Goal: Transaction & Acquisition: Purchase product/service

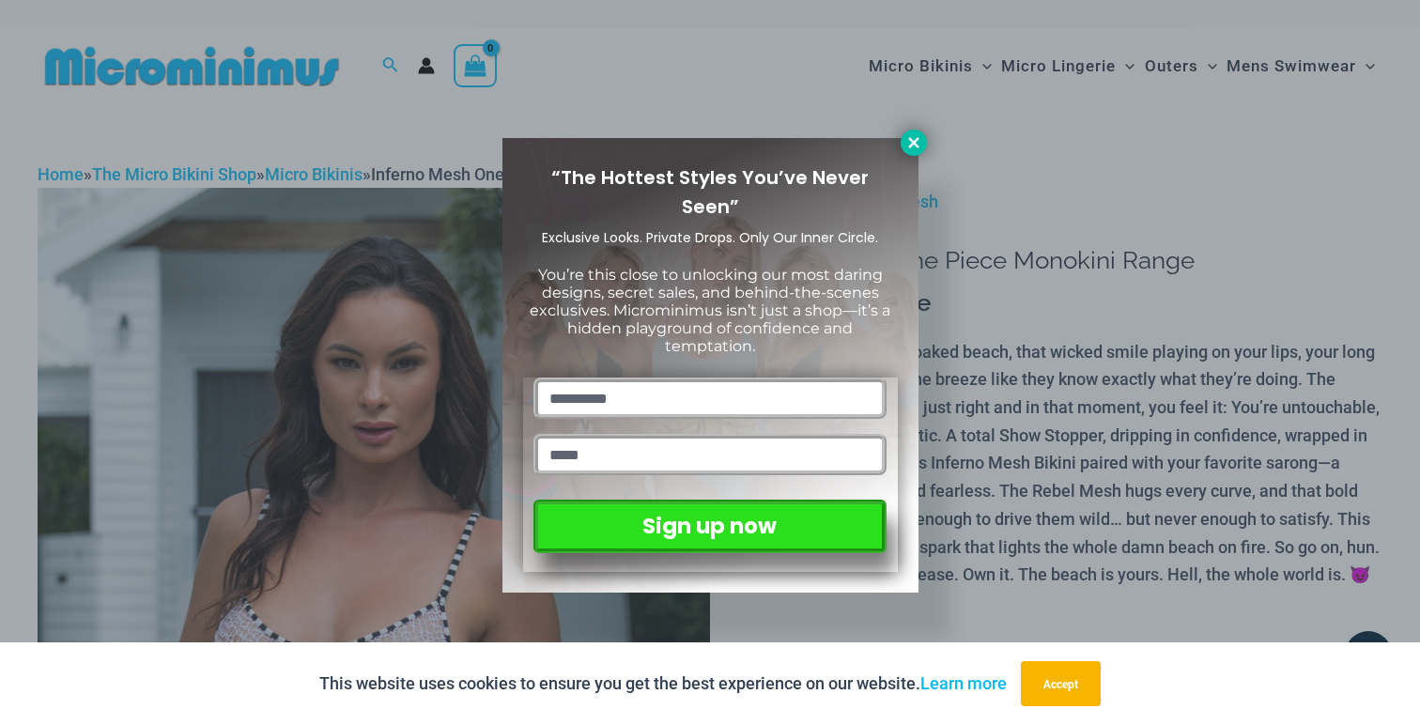
click at [906, 139] on icon at bounding box center [913, 142] width 17 height 17
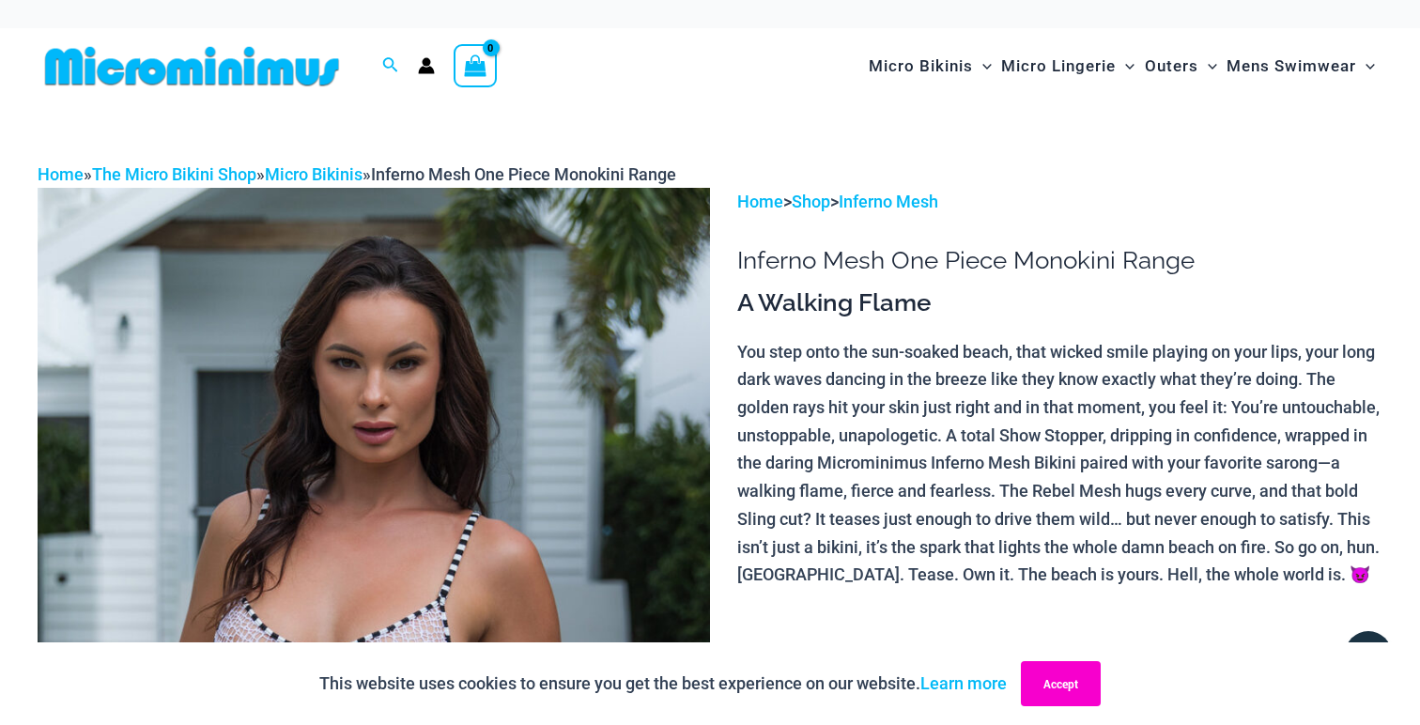
click at [1039, 688] on button "Accept" at bounding box center [1061, 683] width 80 height 45
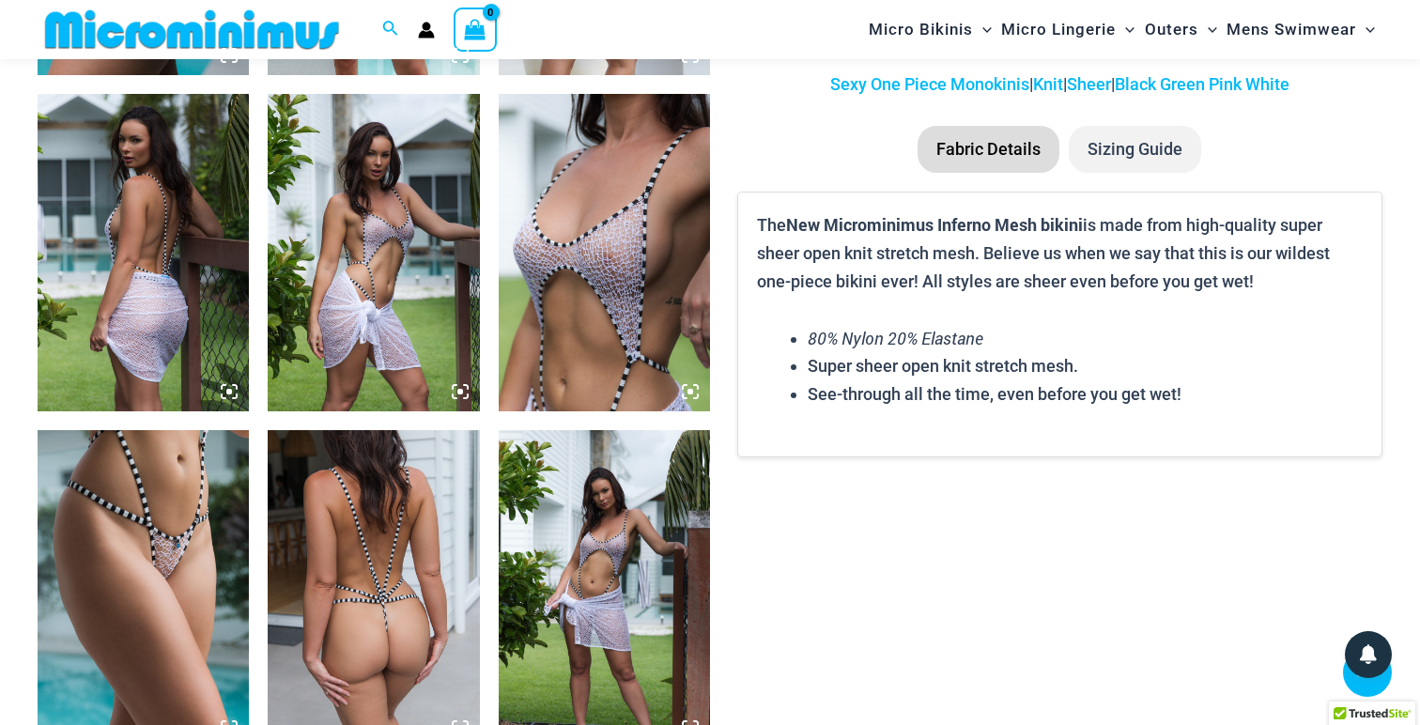
scroll to position [1781, 0]
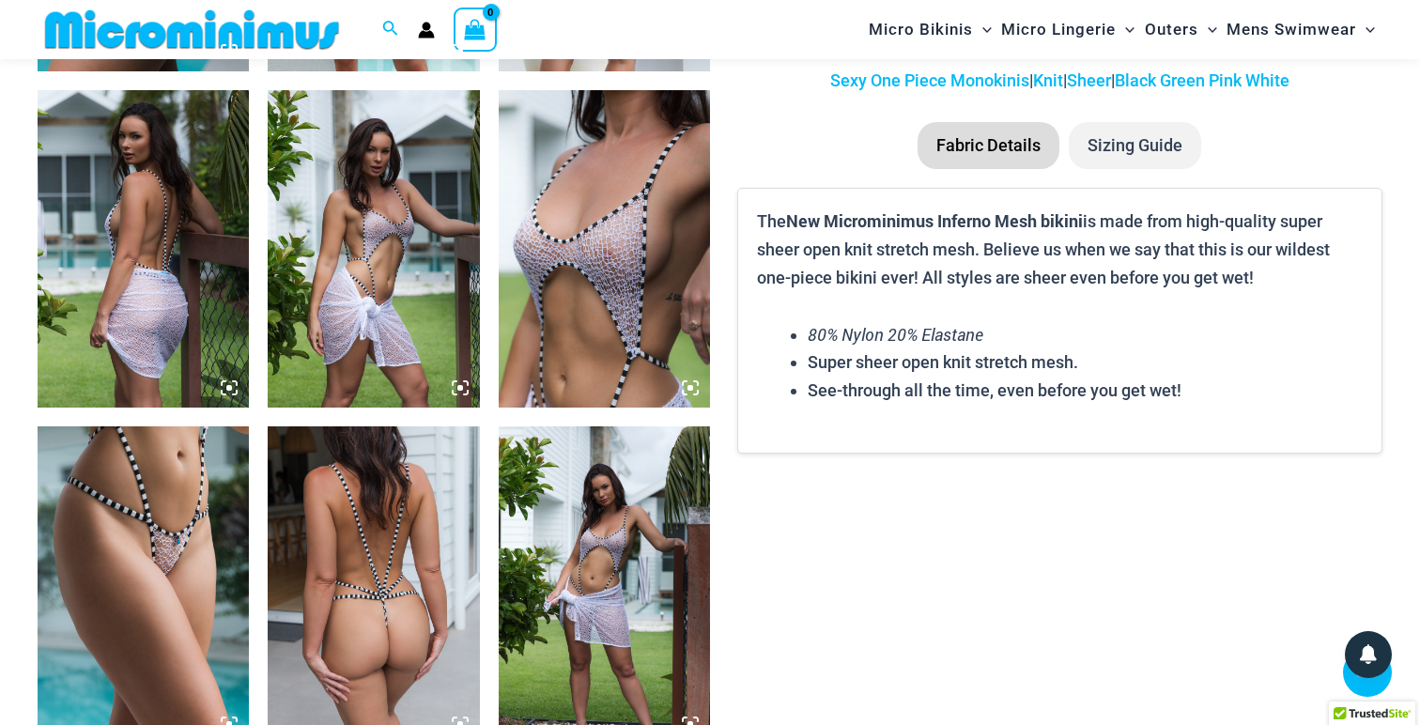
click at [147, 534] on img at bounding box center [143, 584] width 211 height 317
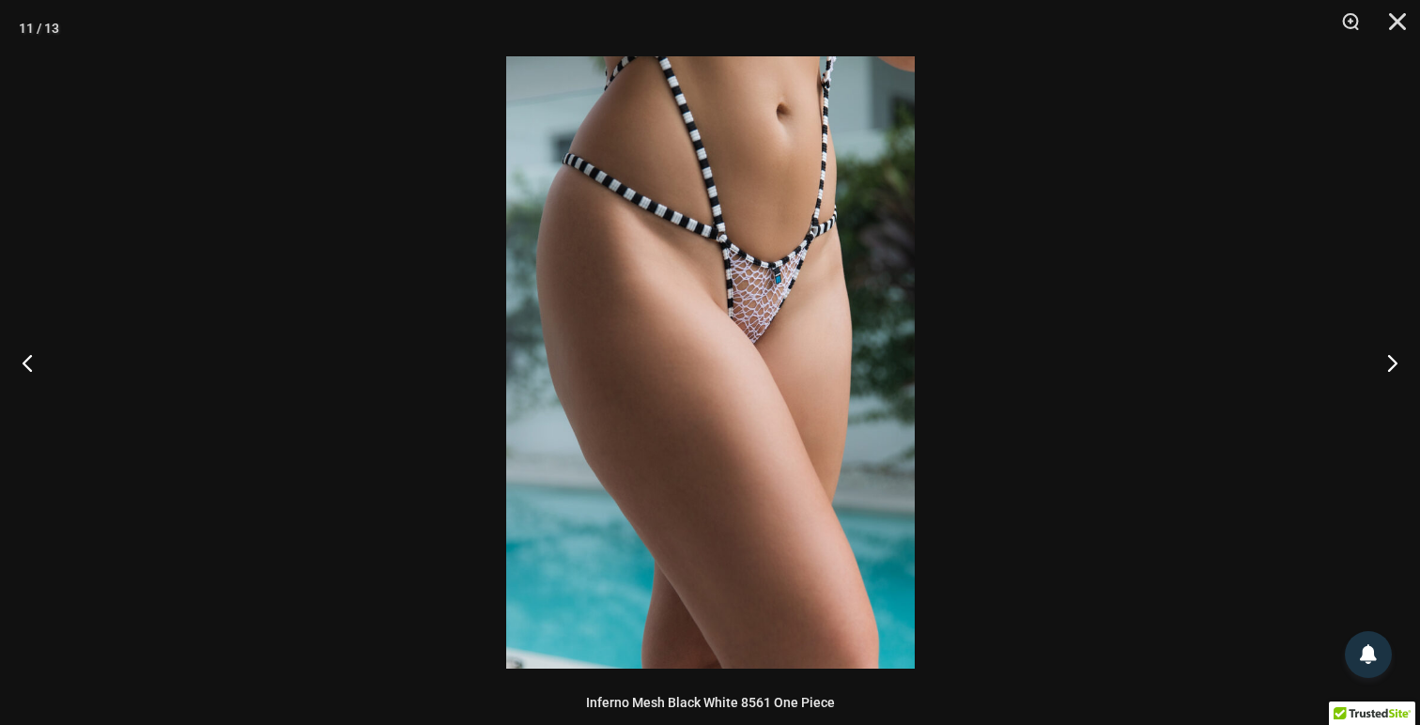
click at [731, 385] on img at bounding box center [710, 362] width 409 height 612
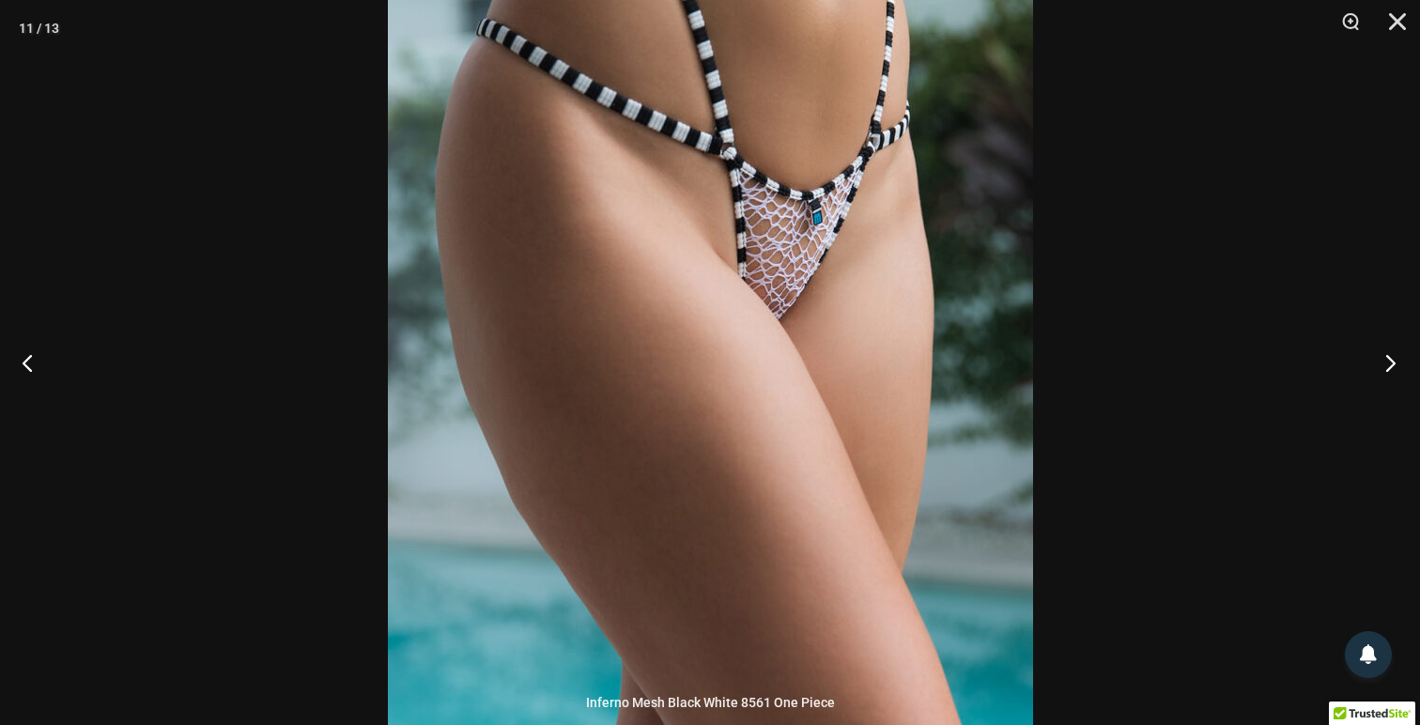
click at [1380, 373] on button "Next" at bounding box center [1385, 363] width 70 height 94
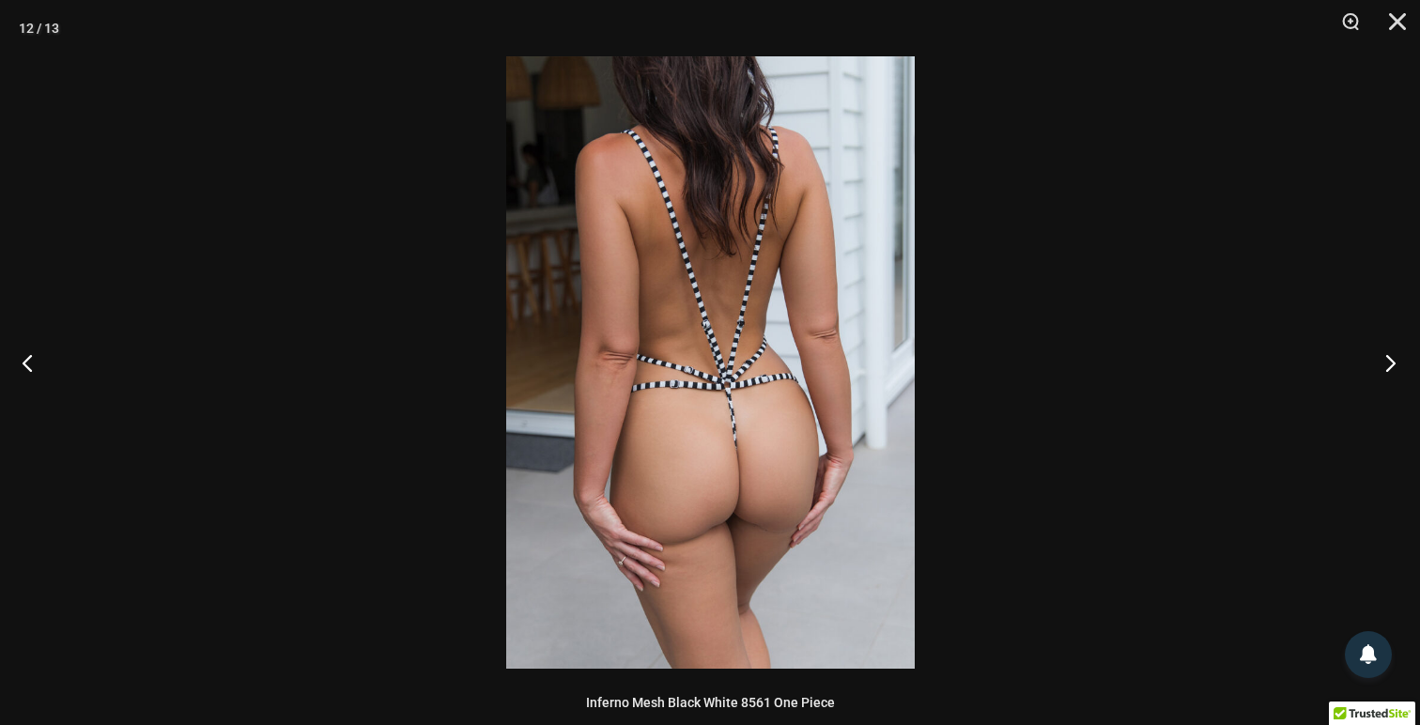
click at [1380, 373] on button "Next" at bounding box center [1385, 363] width 70 height 94
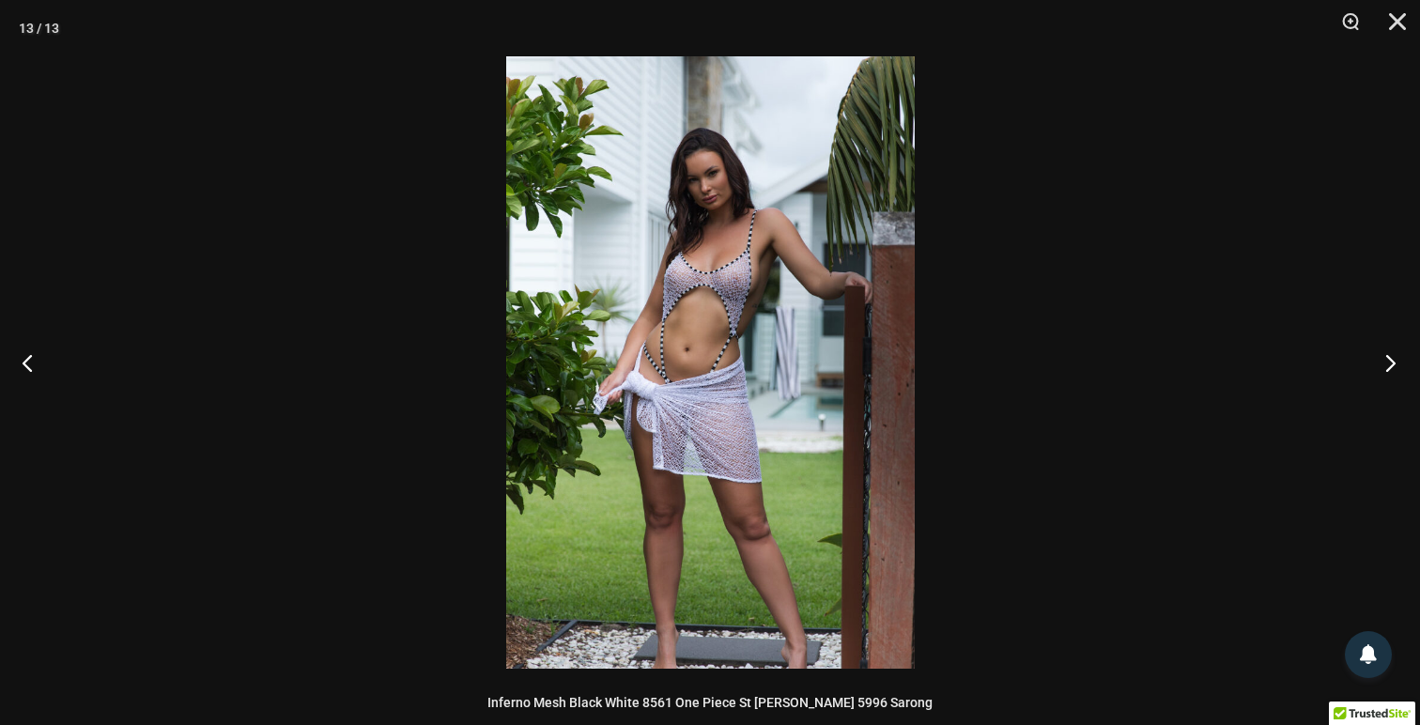
click at [1380, 373] on button "Next" at bounding box center [1385, 363] width 70 height 94
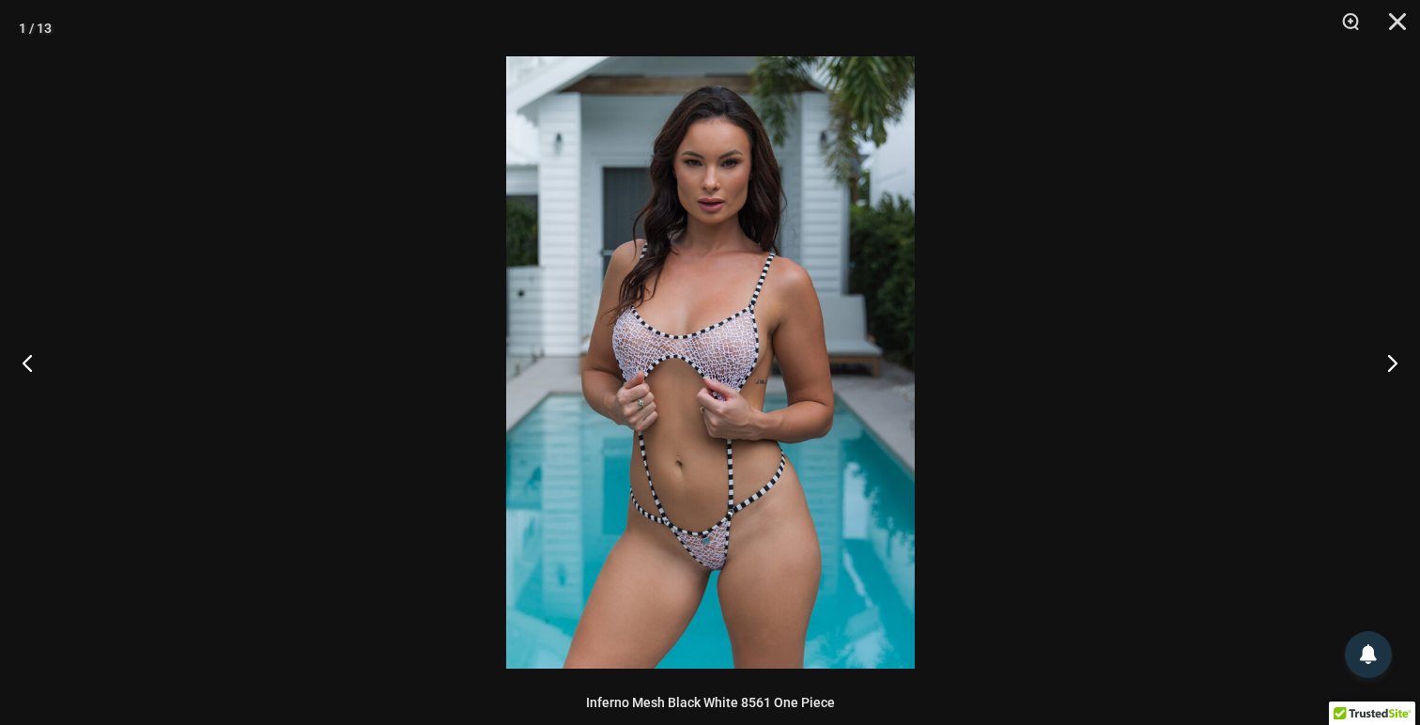
click at [710, 432] on img at bounding box center [710, 362] width 409 height 612
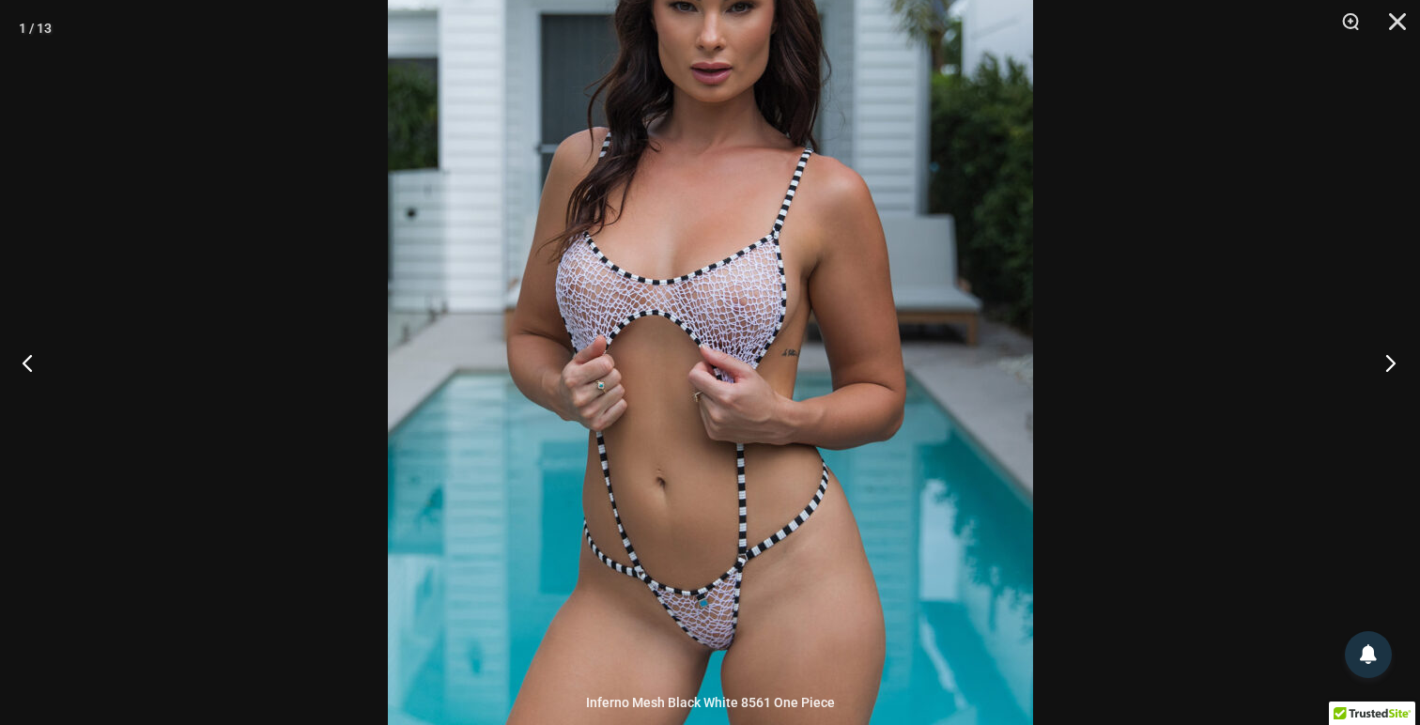
click at [1391, 368] on button "Next" at bounding box center [1385, 363] width 70 height 94
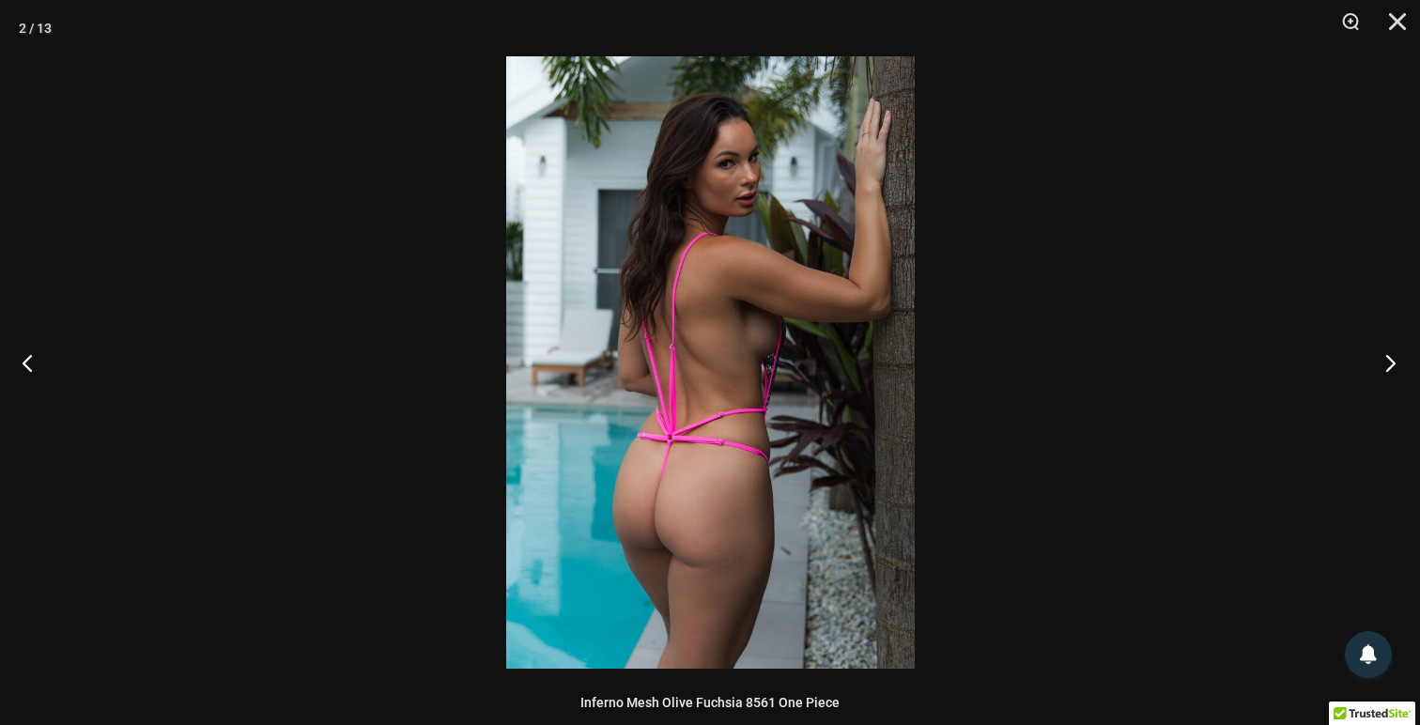
click at [1382, 366] on button "Next" at bounding box center [1385, 363] width 70 height 94
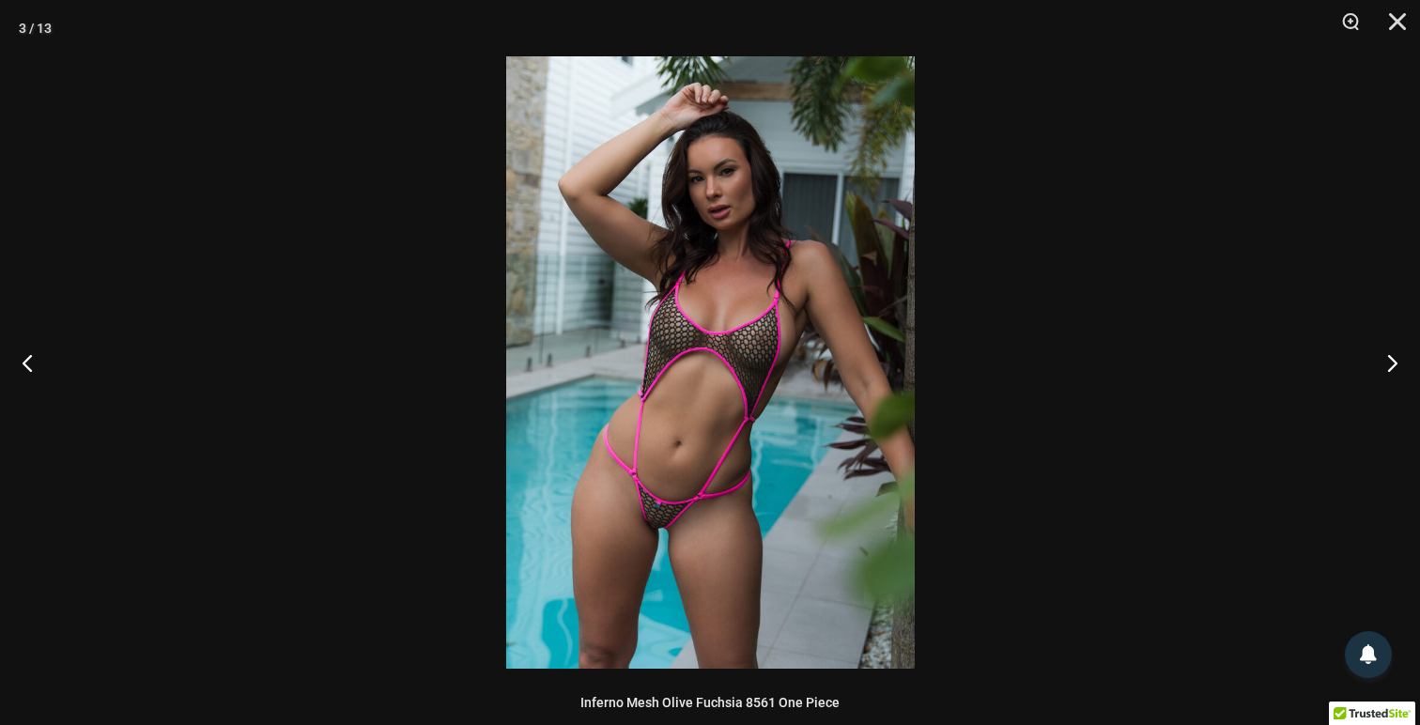
click at [748, 567] on img at bounding box center [710, 362] width 409 height 612
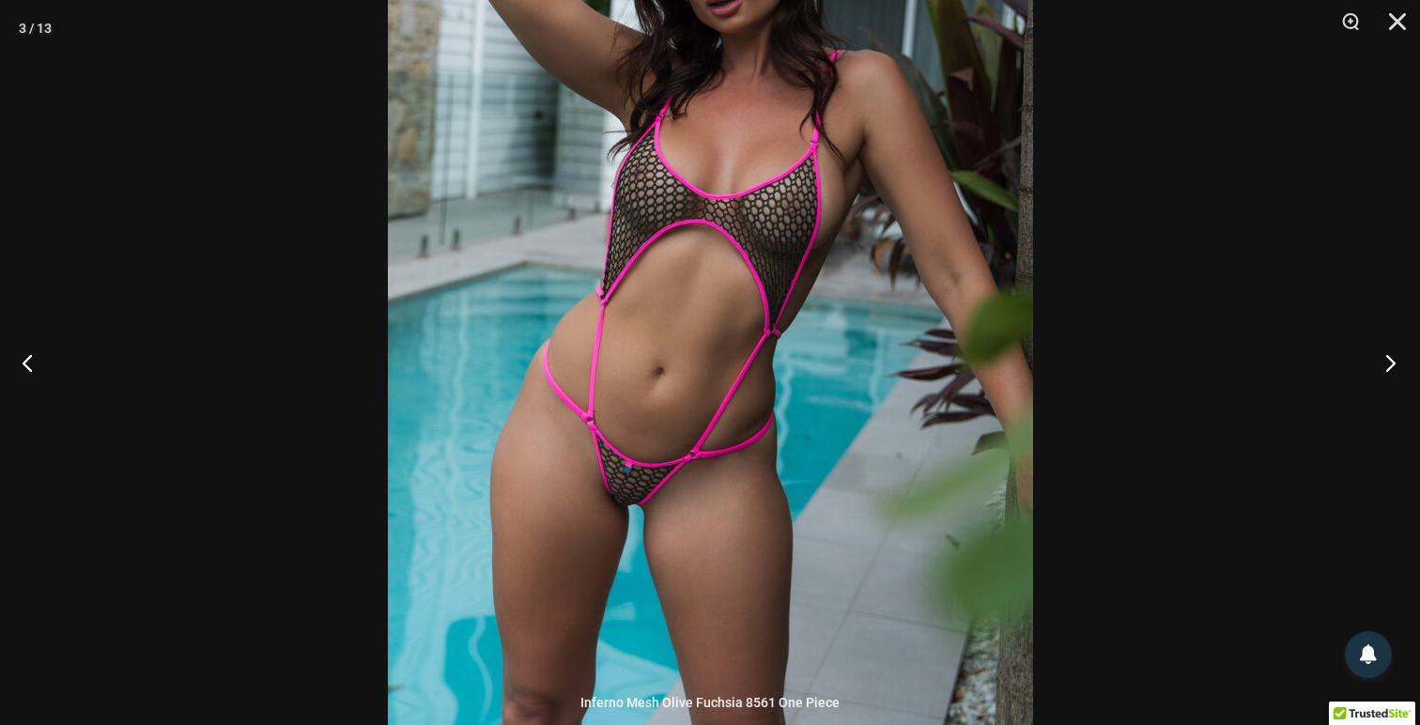
click at [1382, 377] on button "Next" at bounding box center [1385, 363] width 70 height 94
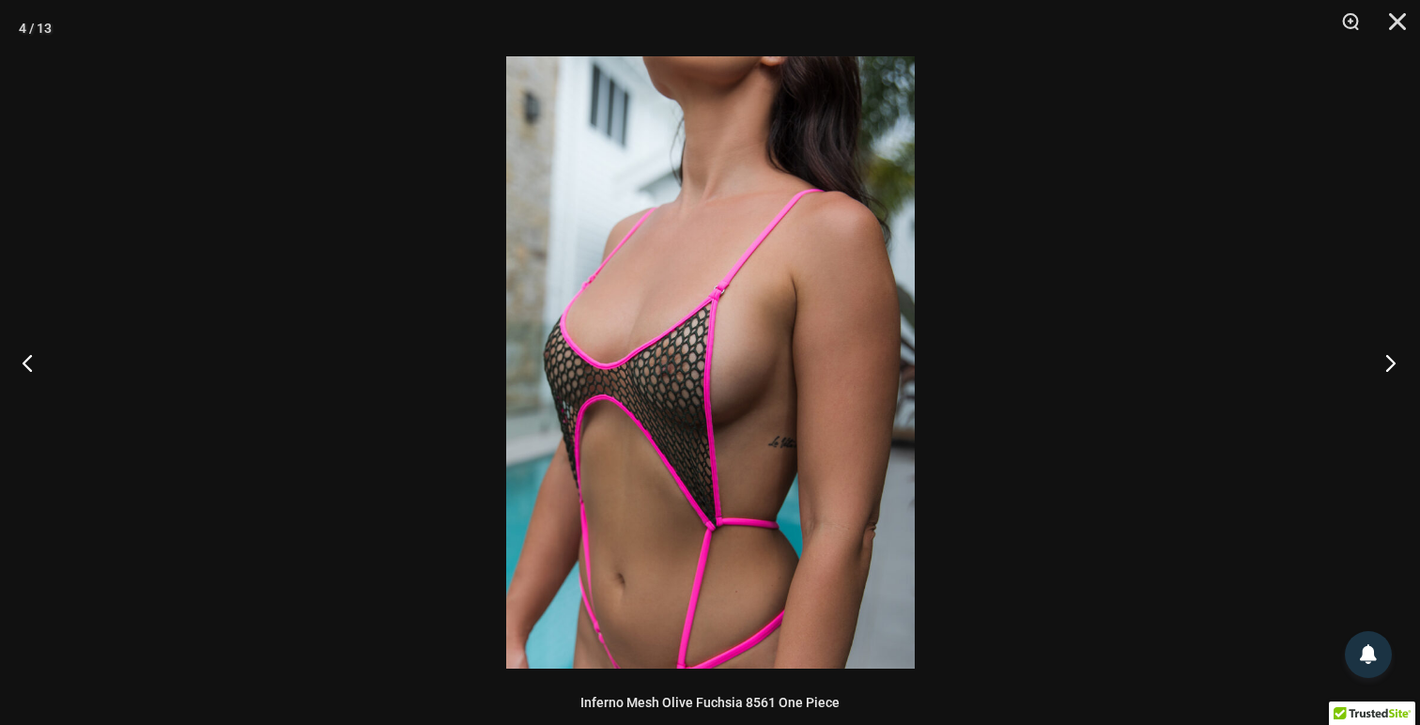
click at [1382, 377] on button "Next" at bounding box center [1385, 363] width 70 height 94
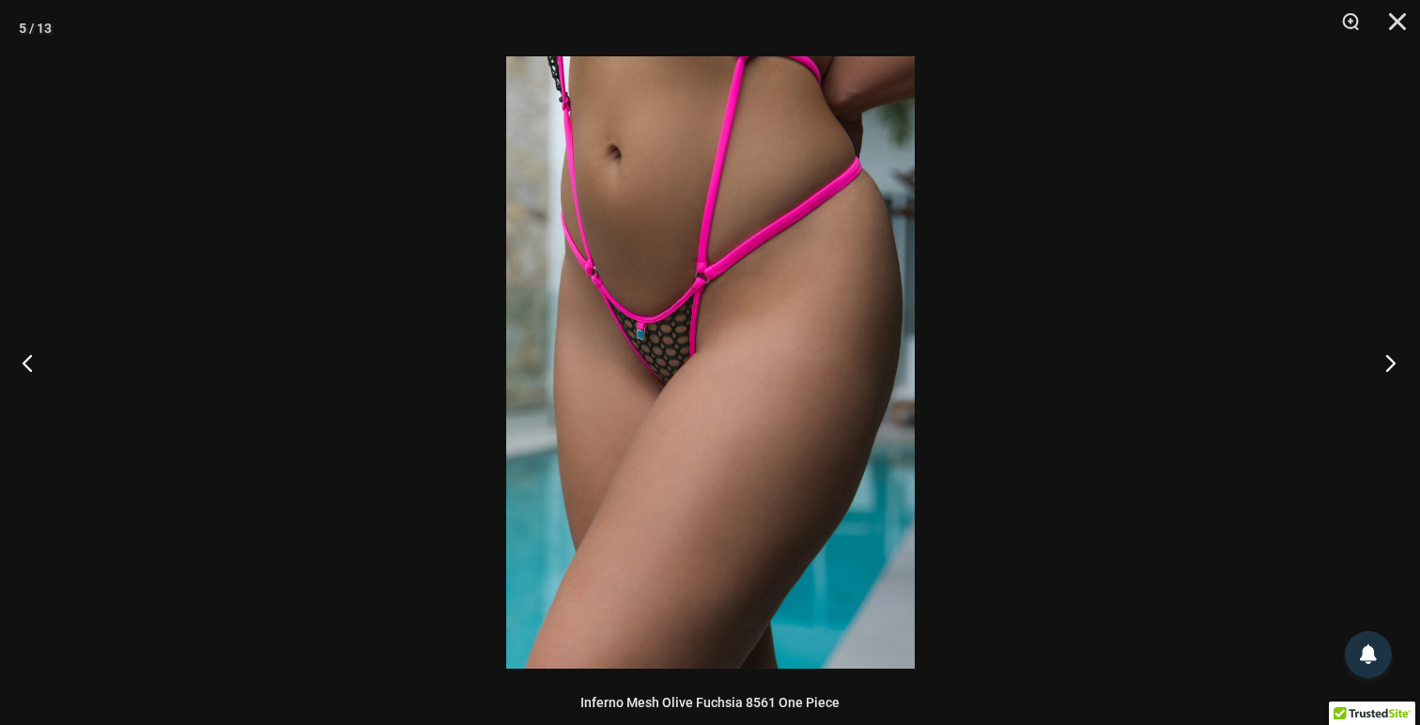
click at [1382, 377] on button "Next" at bounding box center [1385, 363] width 70 height 94
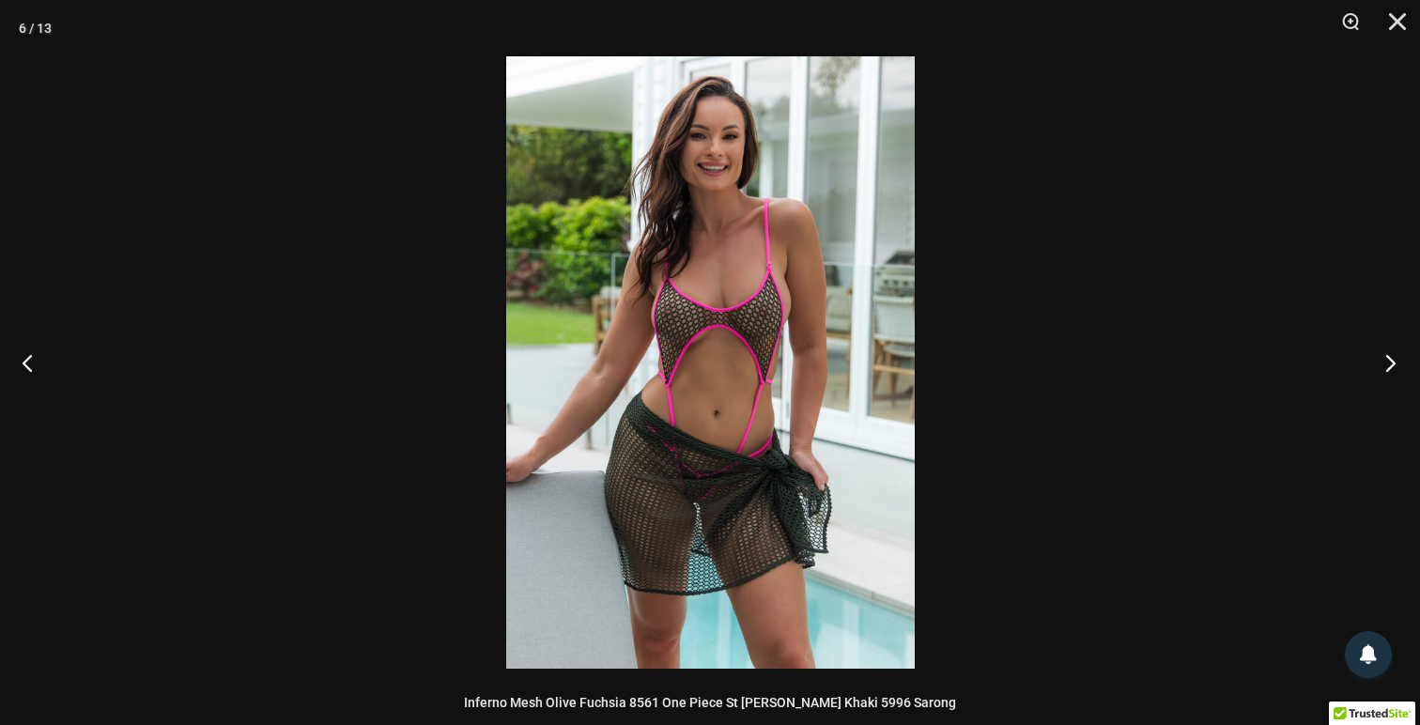
click at [1382, 377] on button "Next" at bounding box center [1385, 363] width 70 height 94
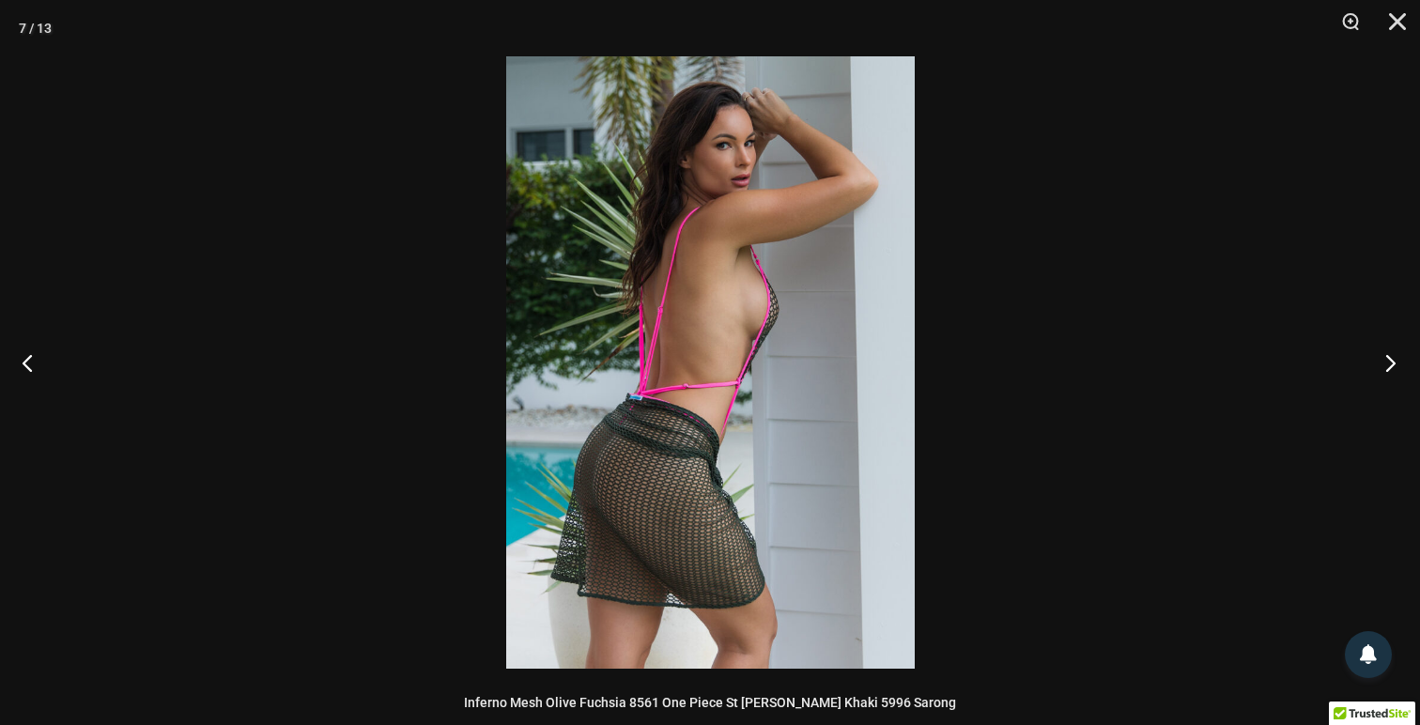
click at [1382, 377] on button "Next" at bounding box center [1385, 363] width 70 height 94
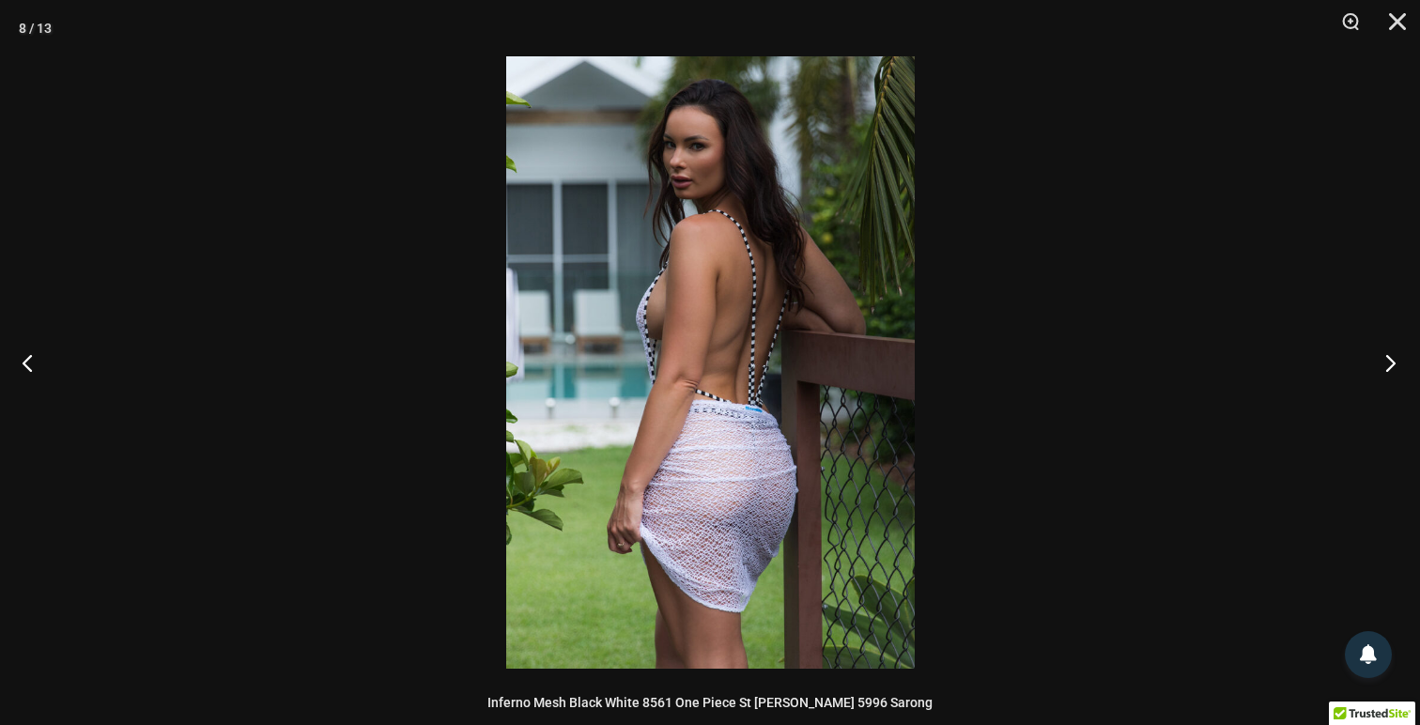
click at [1382, 377] on button "Next" at bounding box center [1385, 363] width 70 height 94
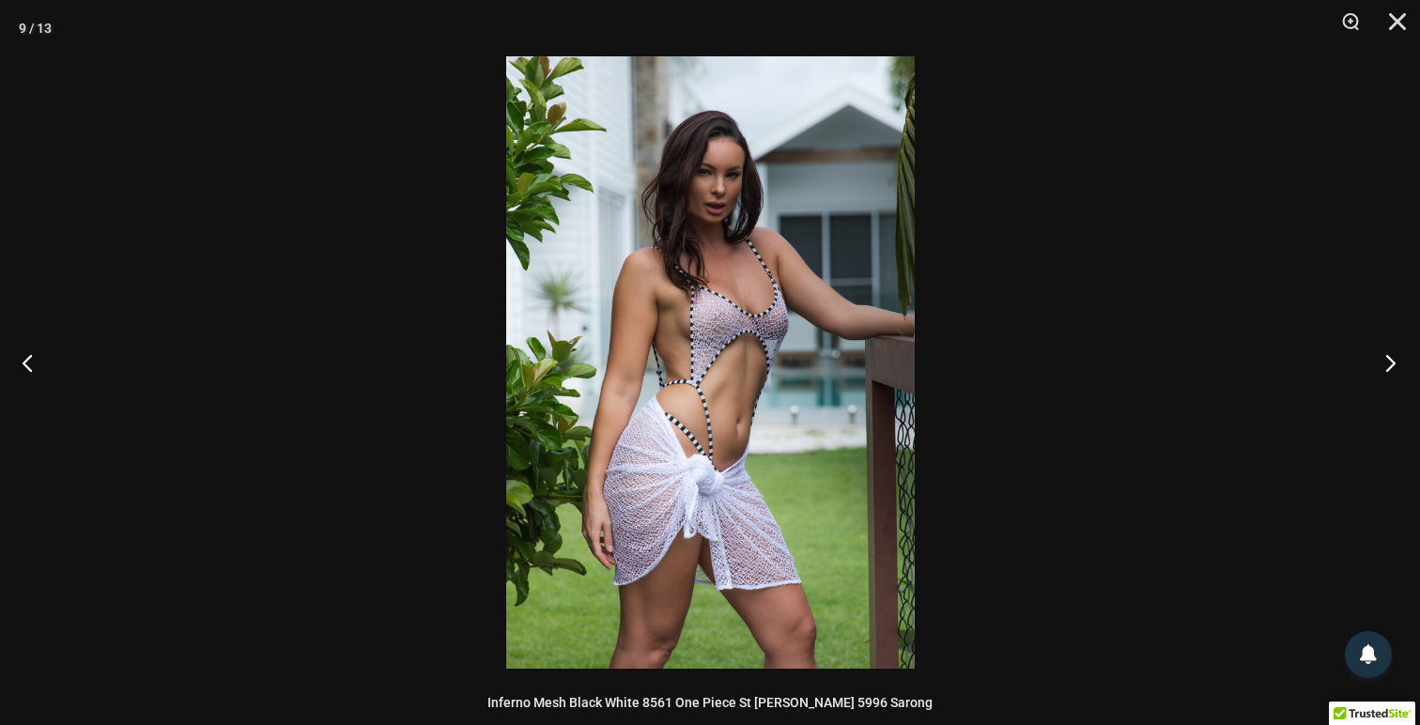
click at [1382, 377] on button "Next" at bounding box center [1385, 363] width 70 height 94
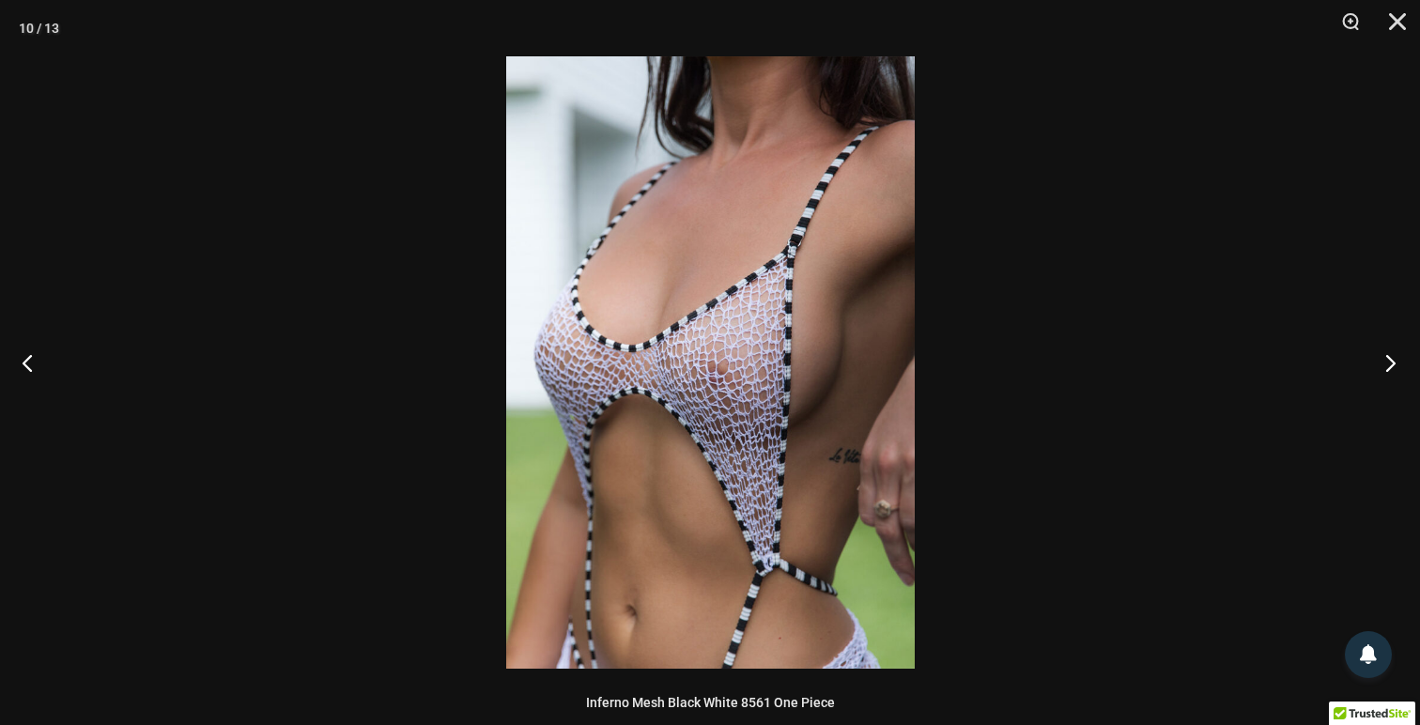
click at [1382, 377] on button "Next" at bounding box center [1385, 363] width 70 height 94
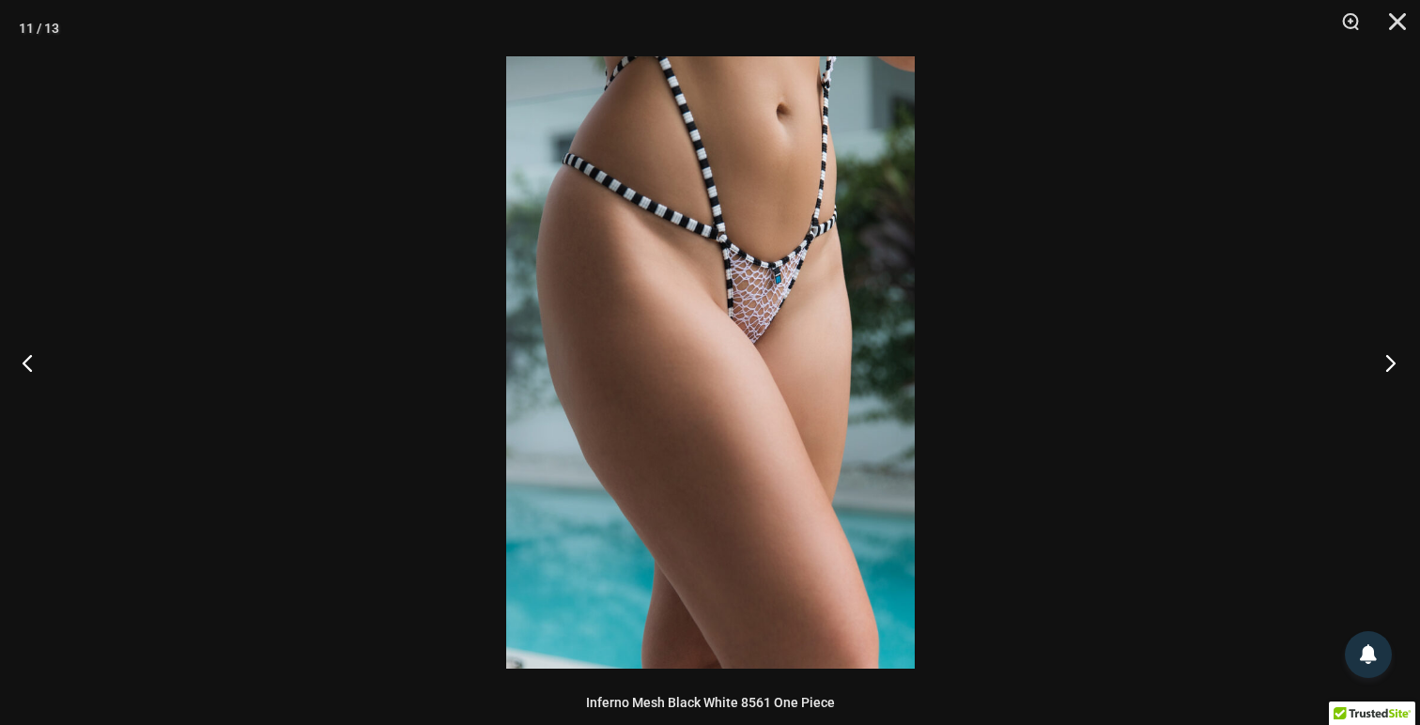
click at [1382, 377] on button "Next" at bounding box center [1385, 363] width 70 height 94
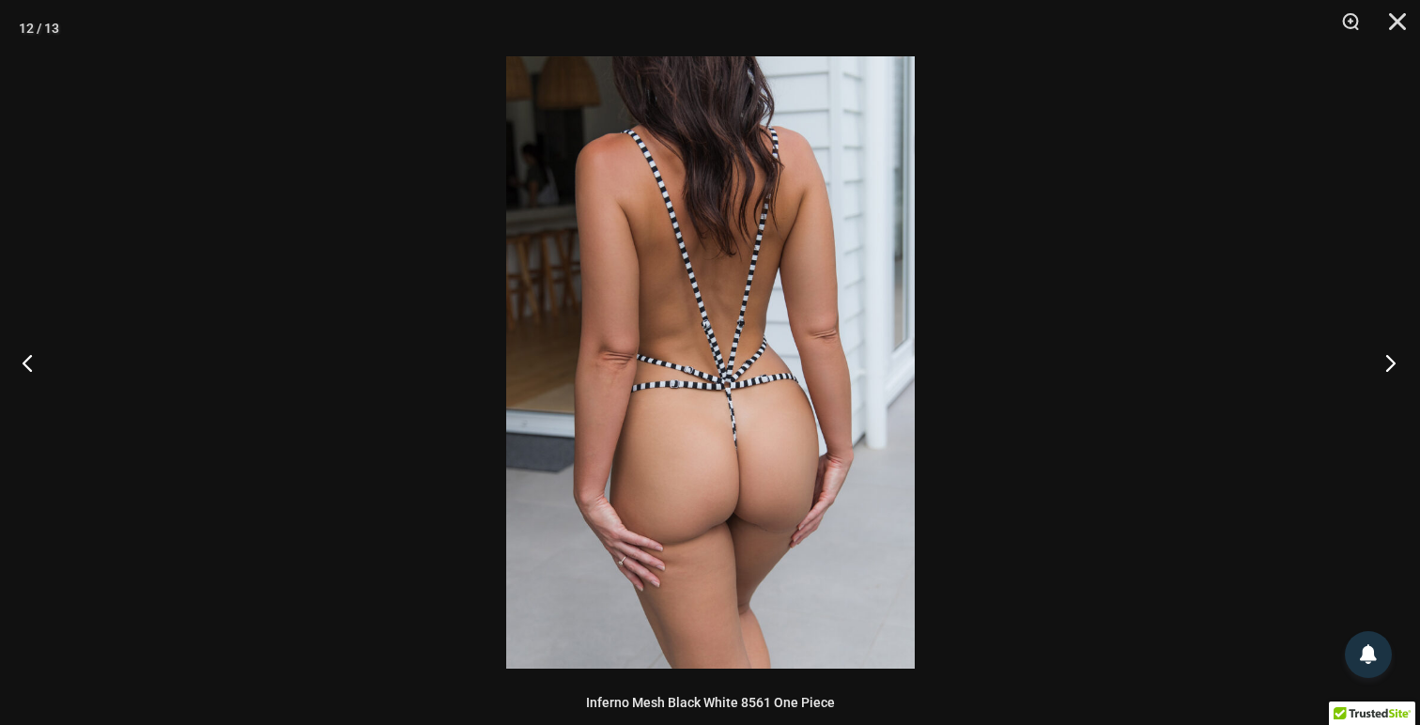
click at [1382, 377] on button "Next" at bounding box center [1385, 363] width 70 height 94
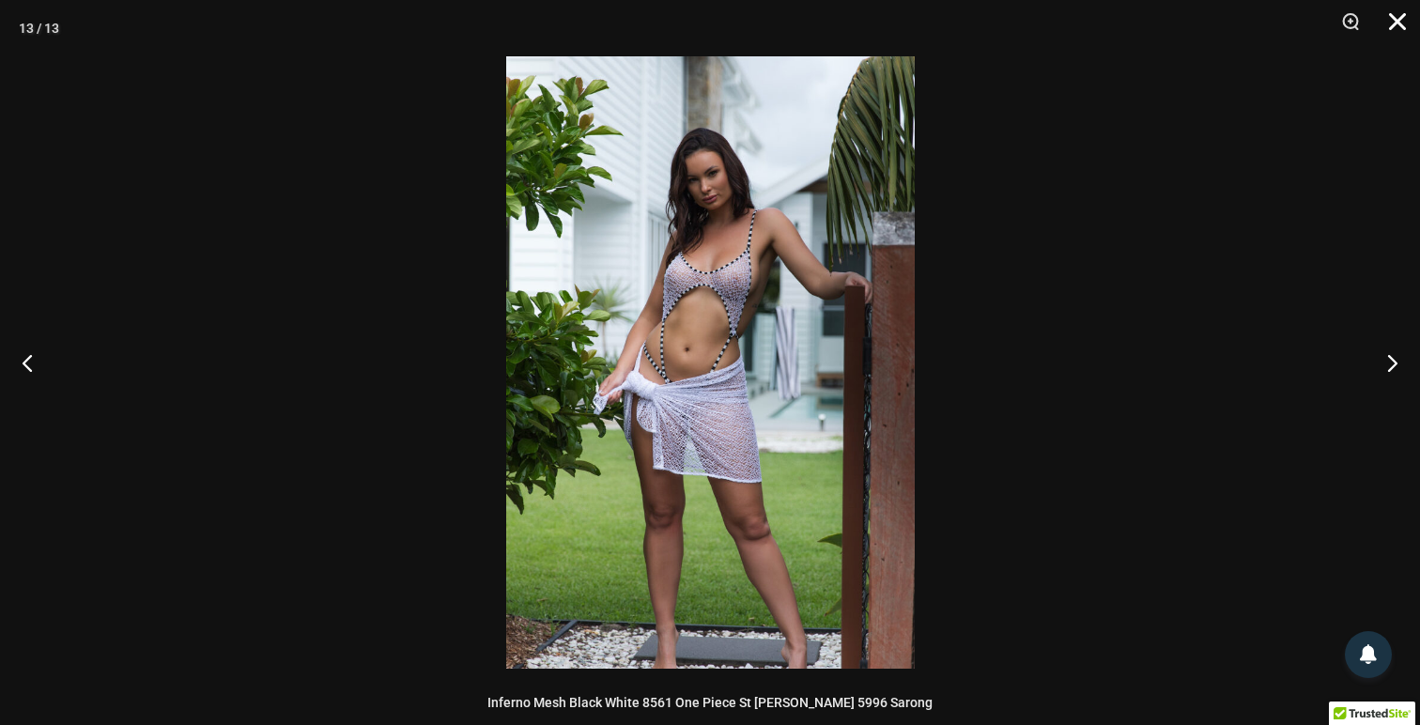
click at [1397, 22] on button "Close" at bounding box center [1390, 28] width 47 height 56
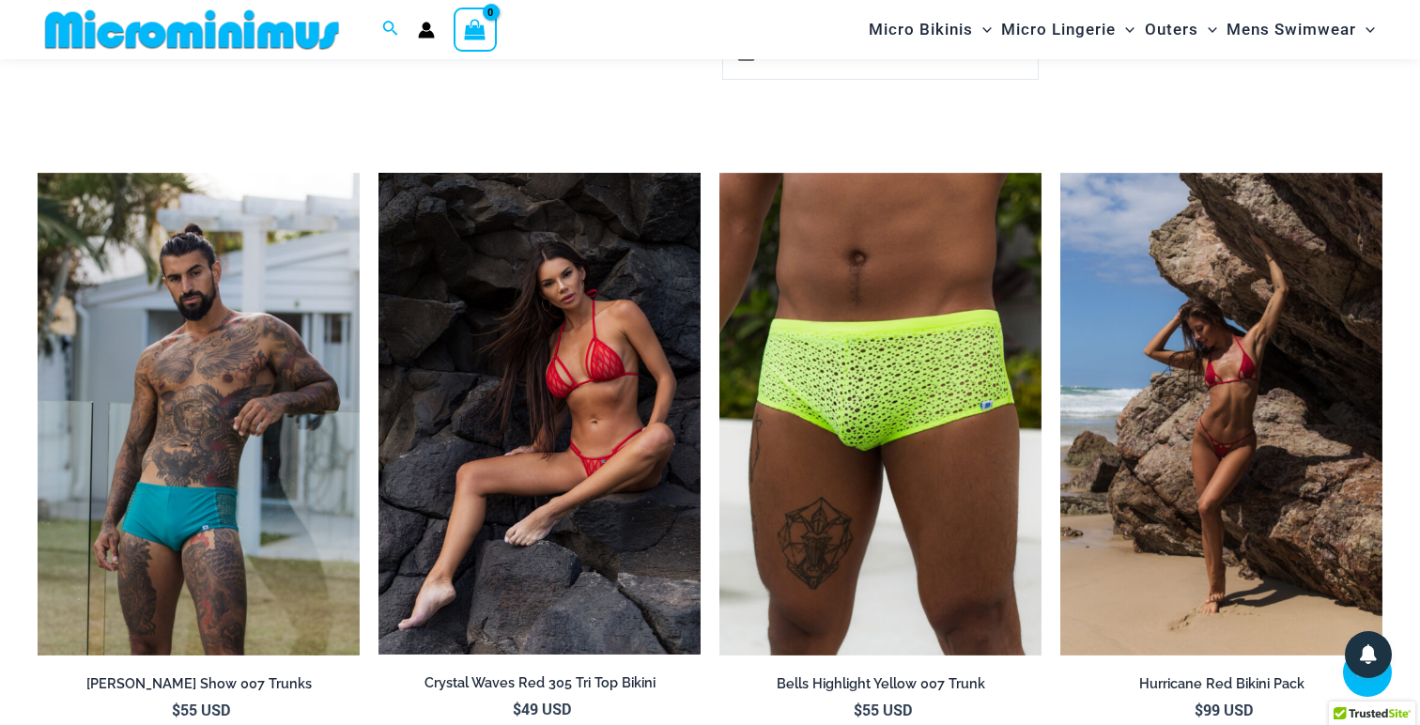
scroll to position [6151, 0]
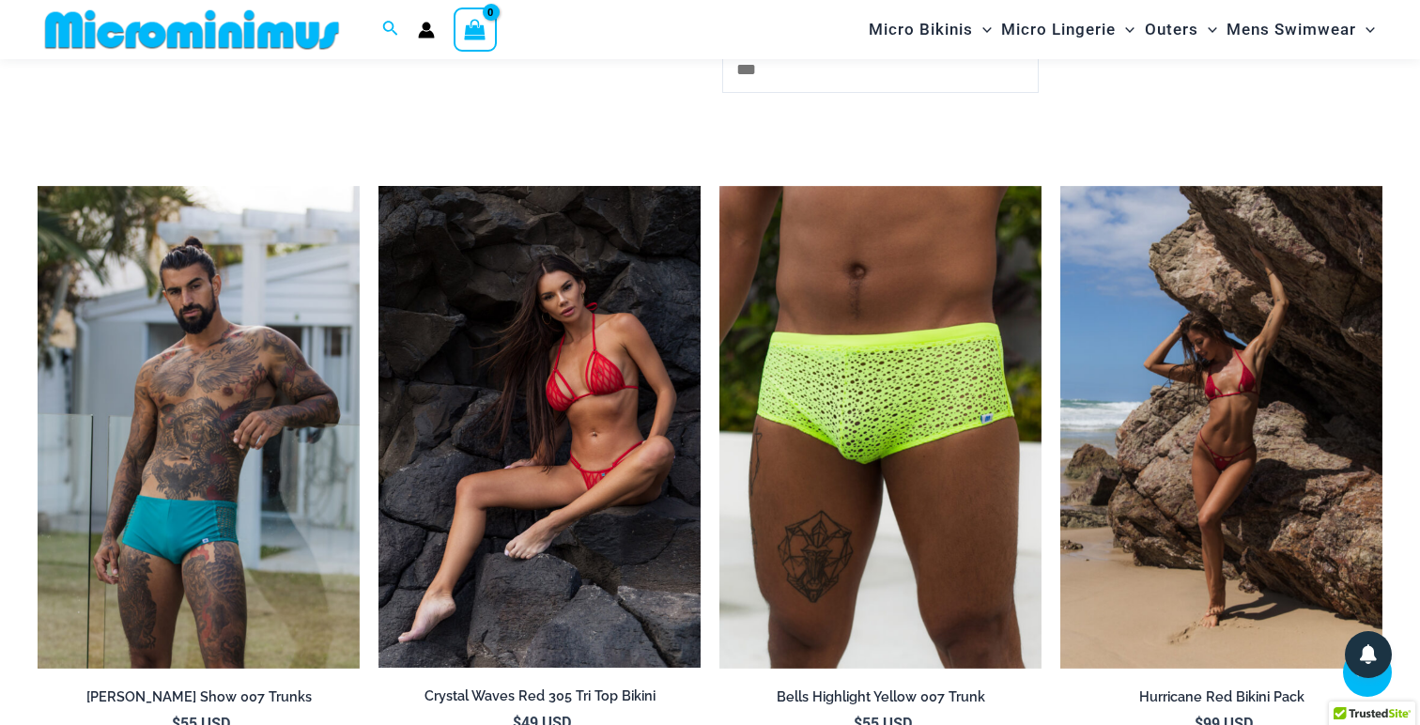
click at [571, 388] on img at bounding box center [539, 427] width 322 height 482
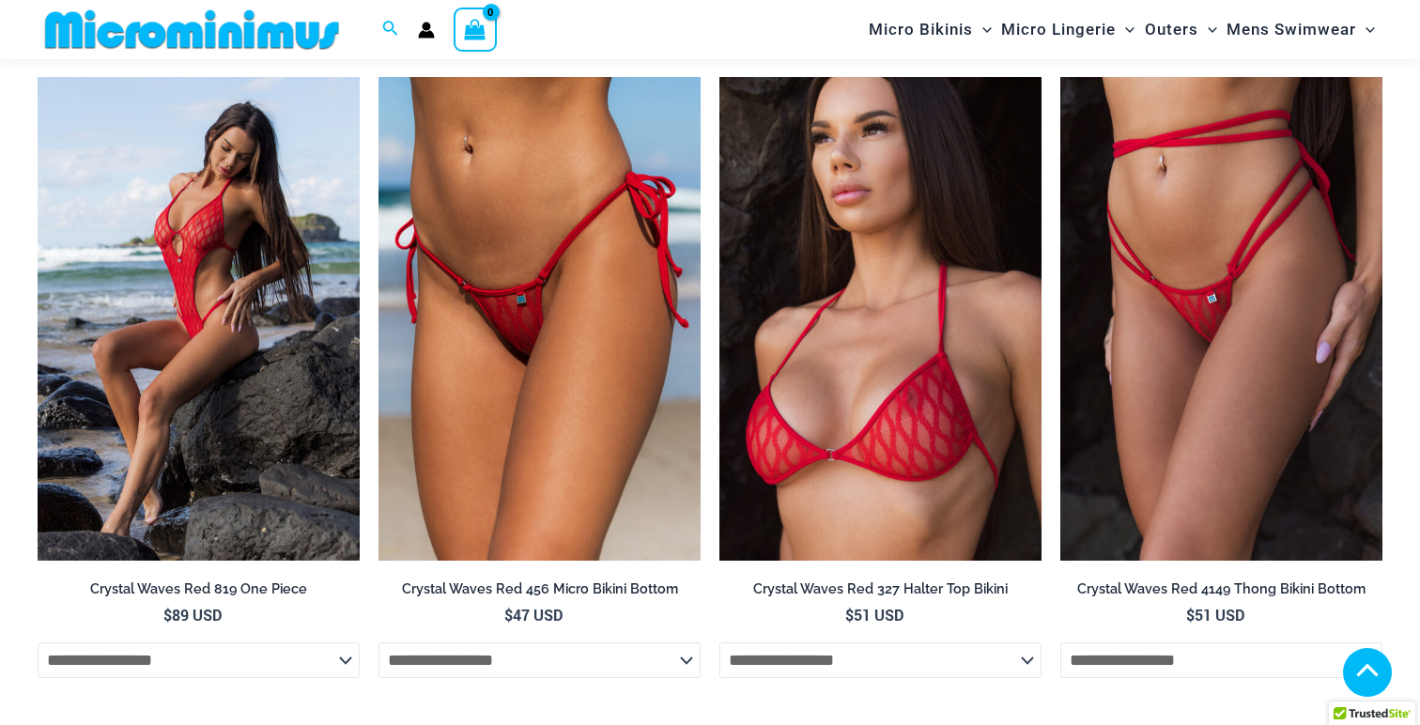
scroll to position [1852, 0]
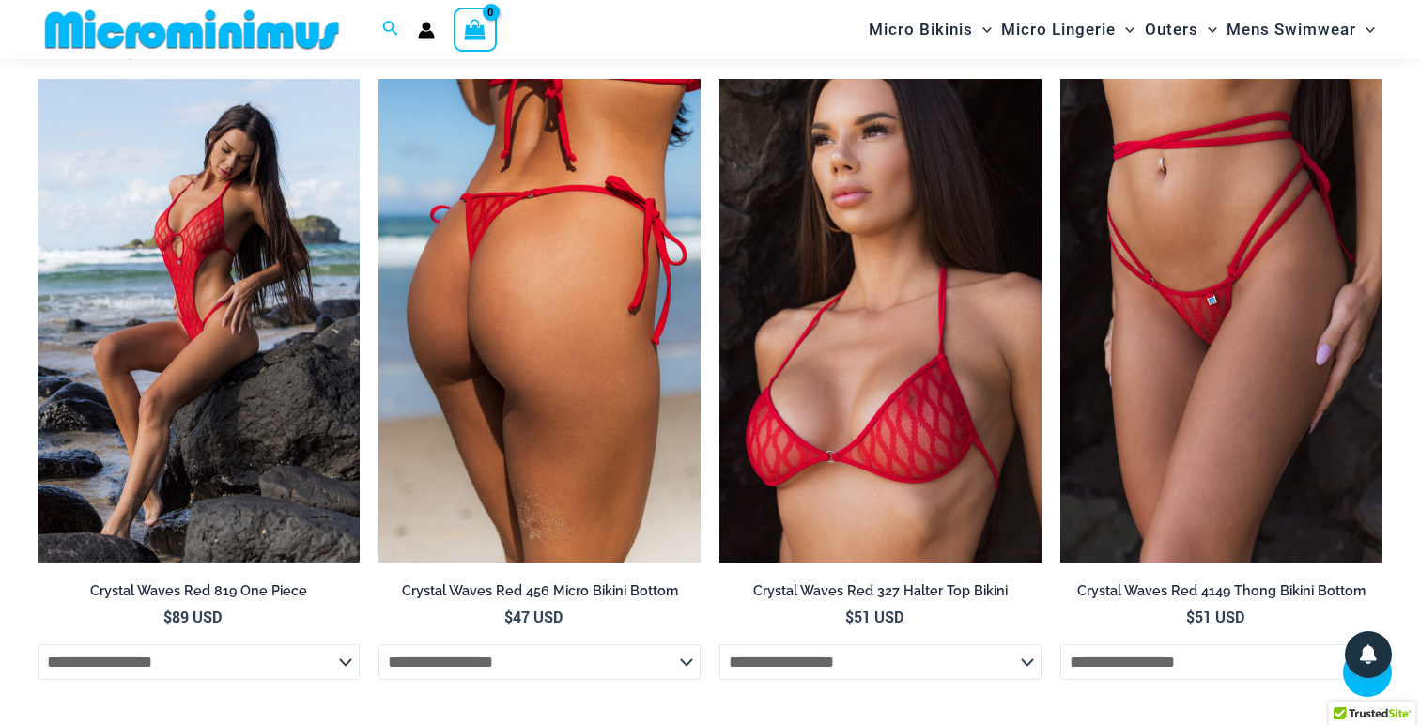
click at [565, 394] on img at bounding box center [539, 321] width 322 height 484
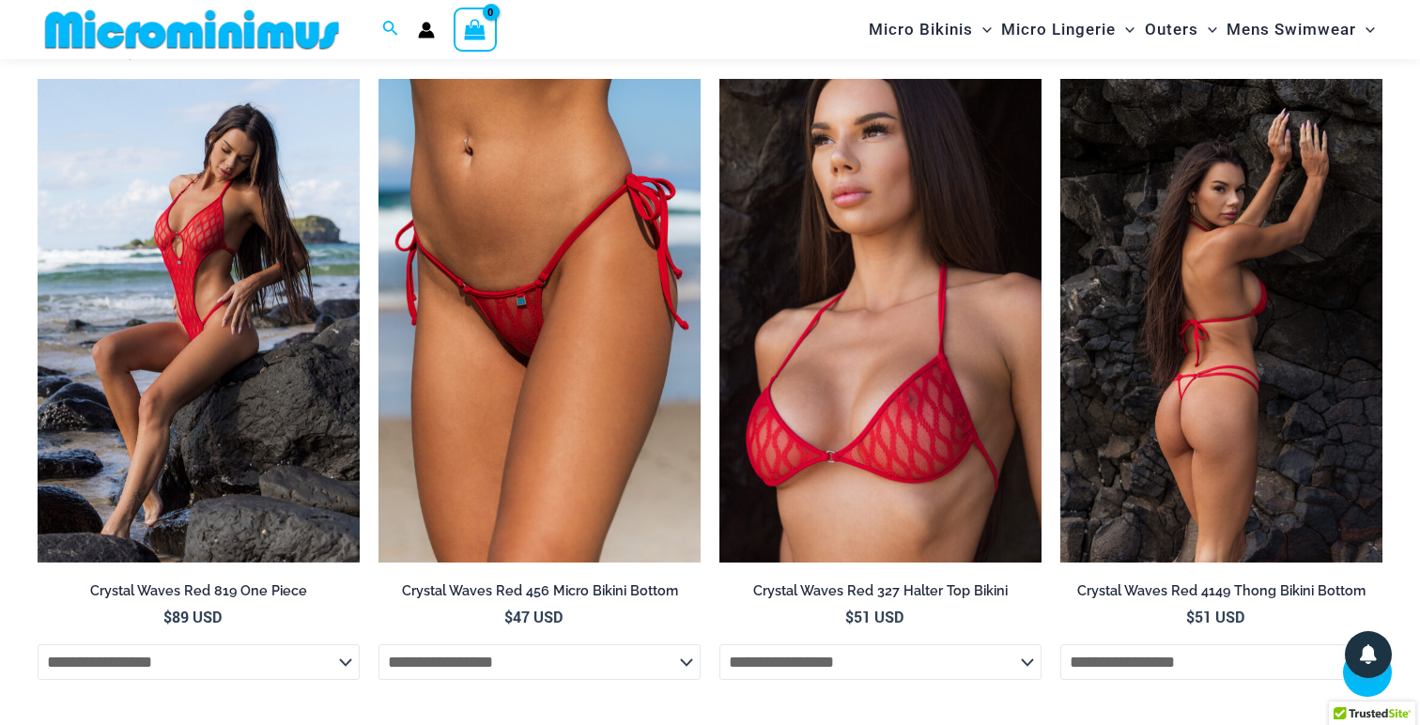
click at [1154, 363] on img at bounding box center [1221, 321] width 322 height 484
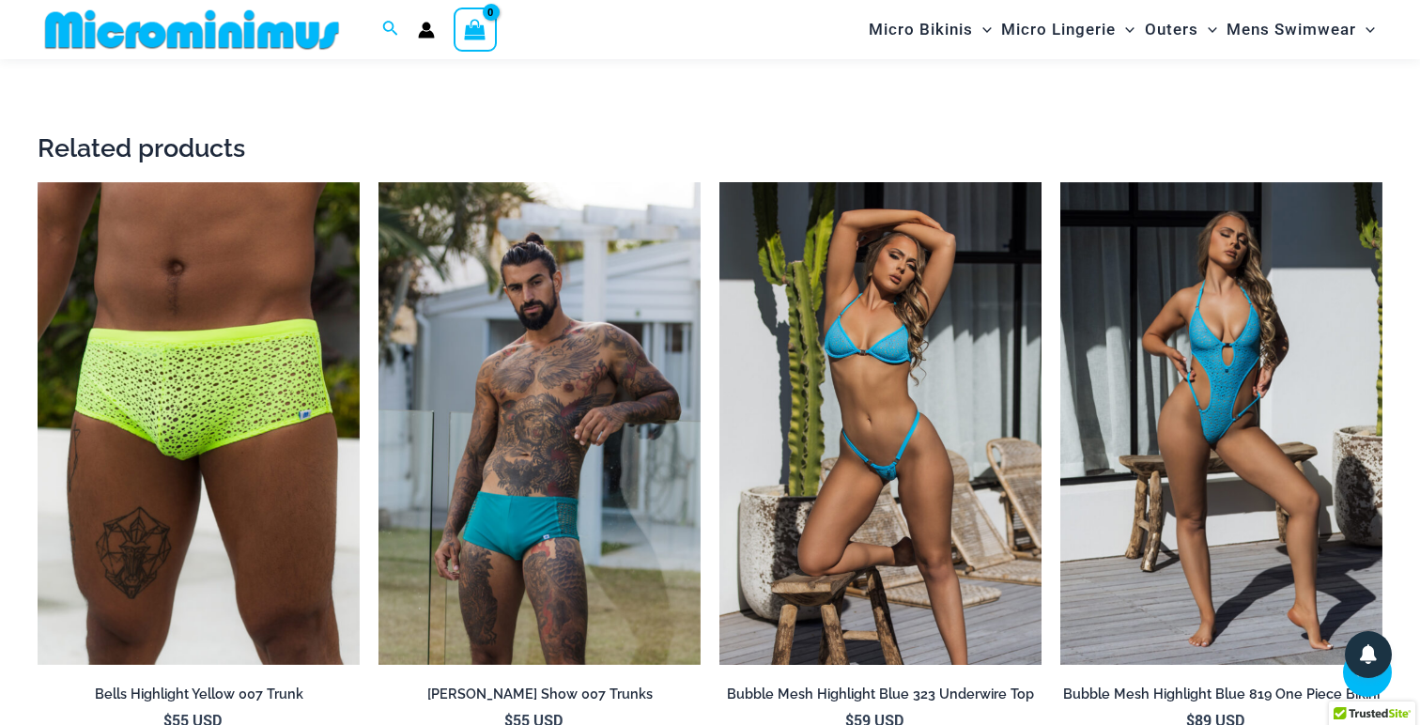
scroll to position [3167, 0]
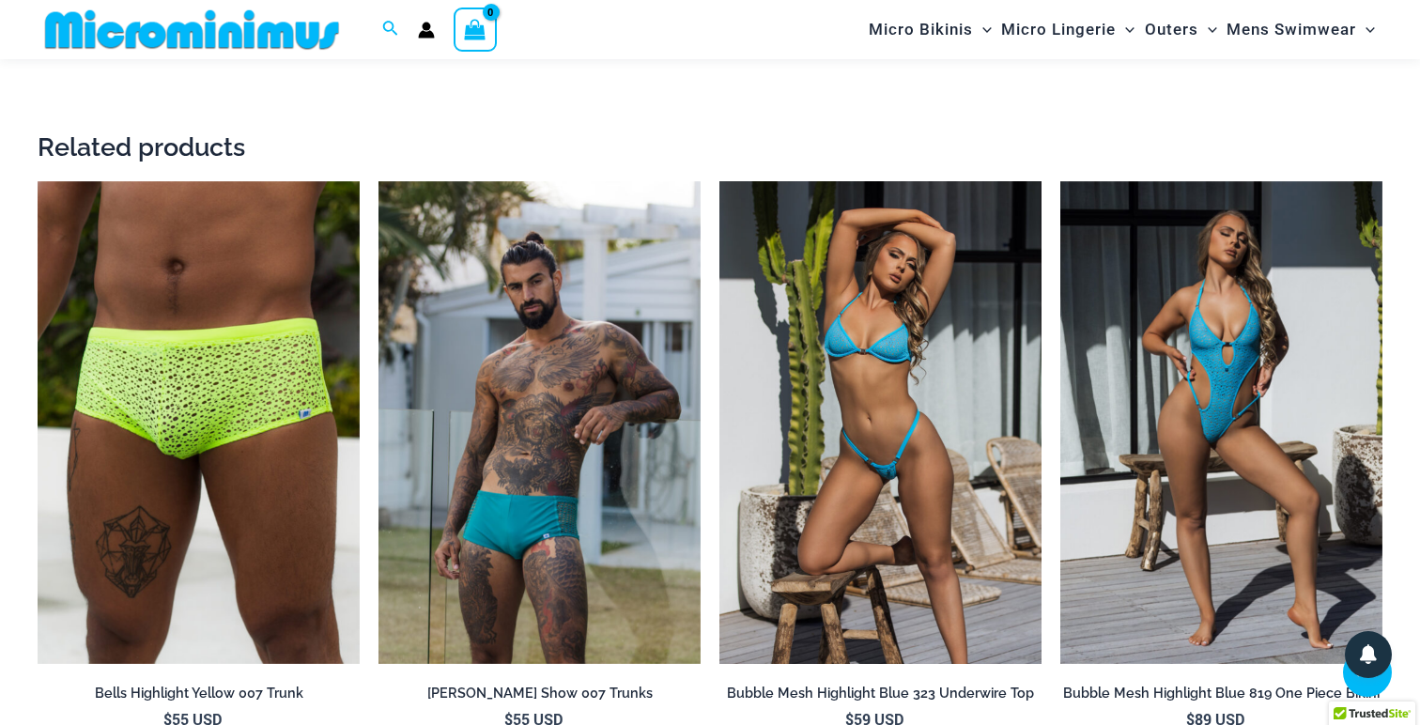
click at [807, 185] on img at bounding box center [880, 423] width 322 height 484
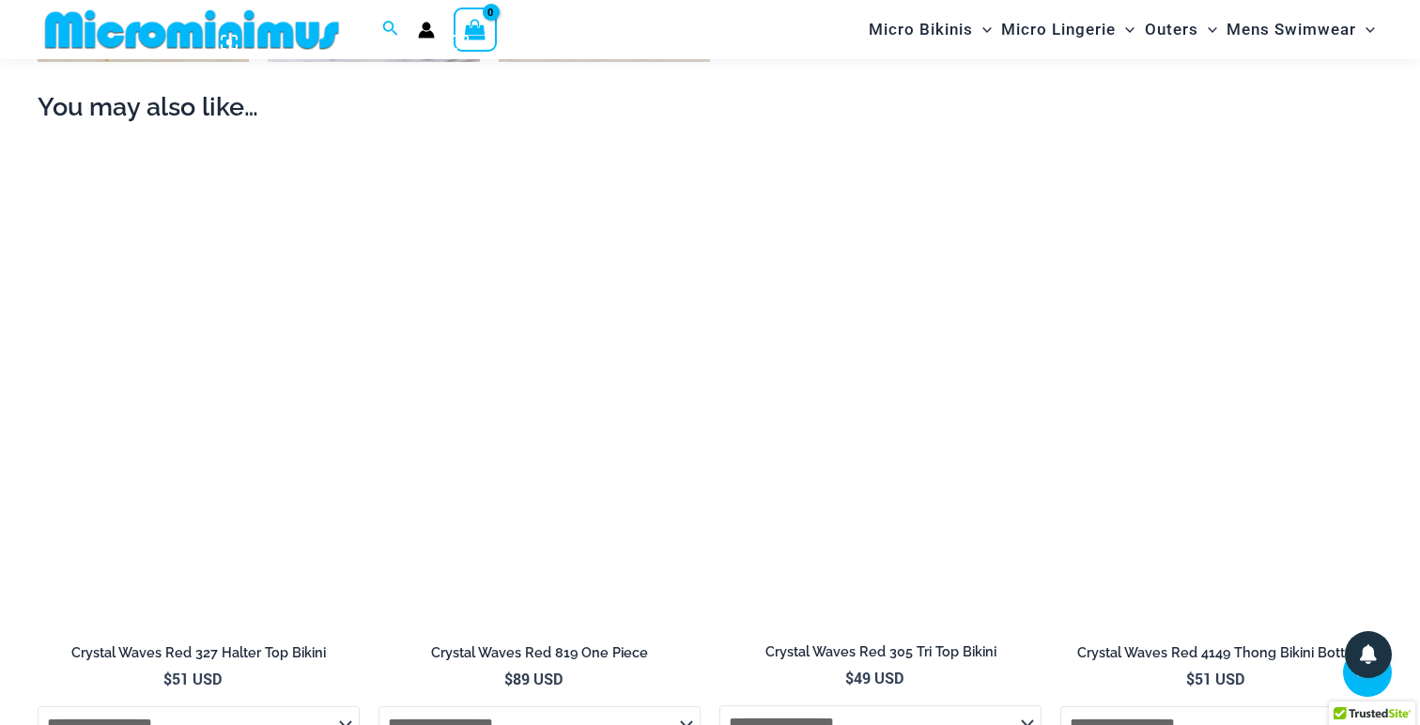
scroll to position [1791, 0]
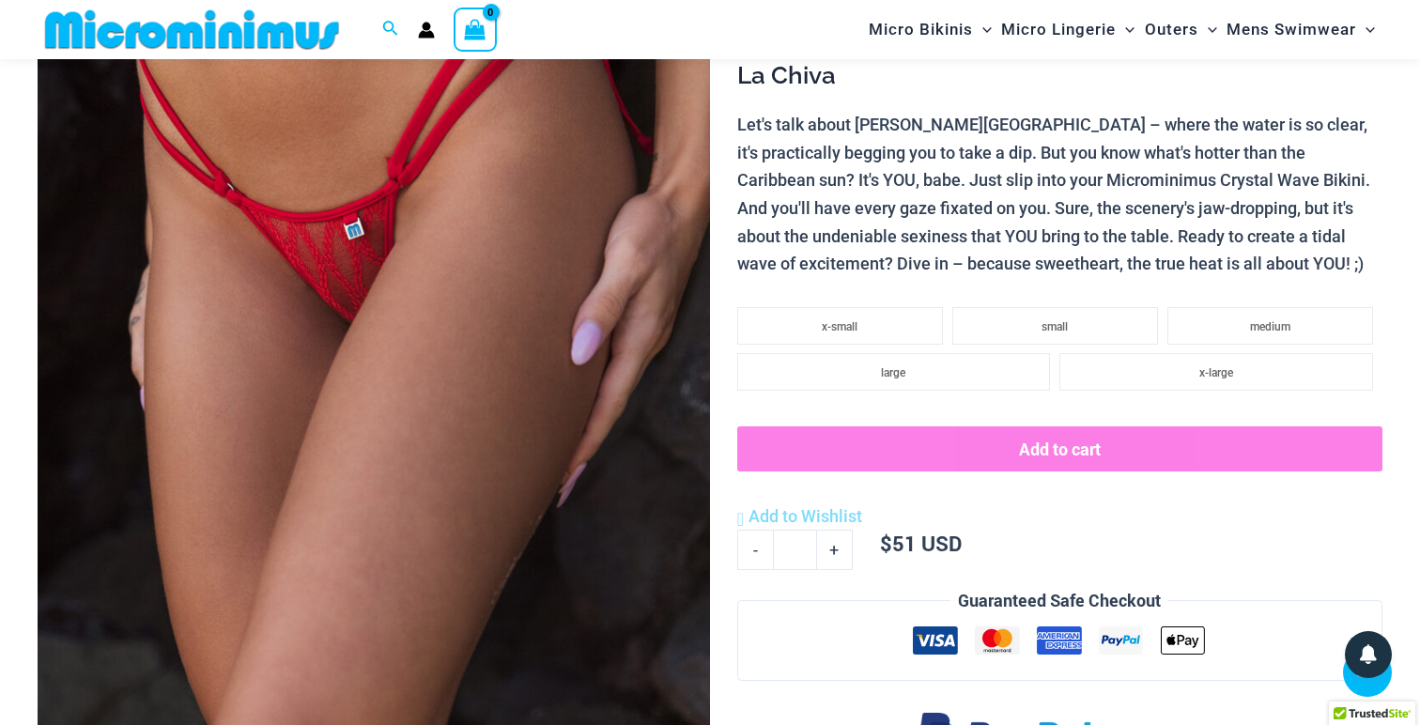
scroll to position [406, 0]
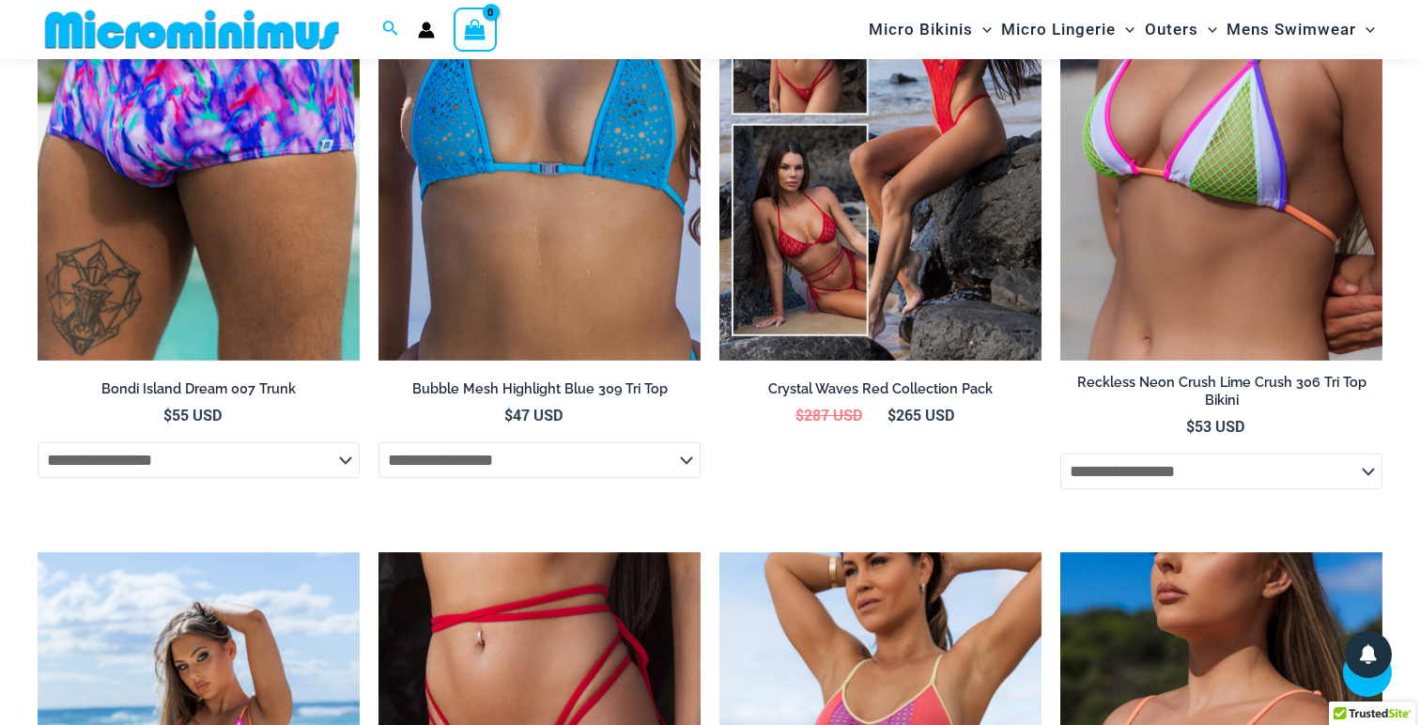
scroll to position [5869, 0]
